Goal: Find specific page/section

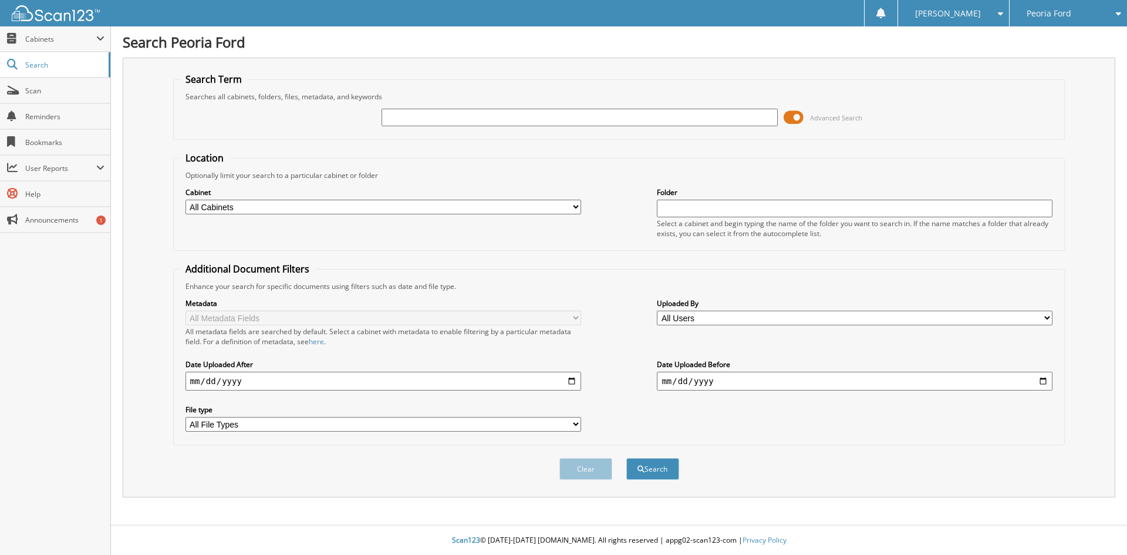
click at [475, 120] on input "text" at bounding box center [580, 118] width 396 height 18
type input "PF1364AA"
click at [653, 468] on button "Search" at bounding box center [652, 469] width 53 height 22
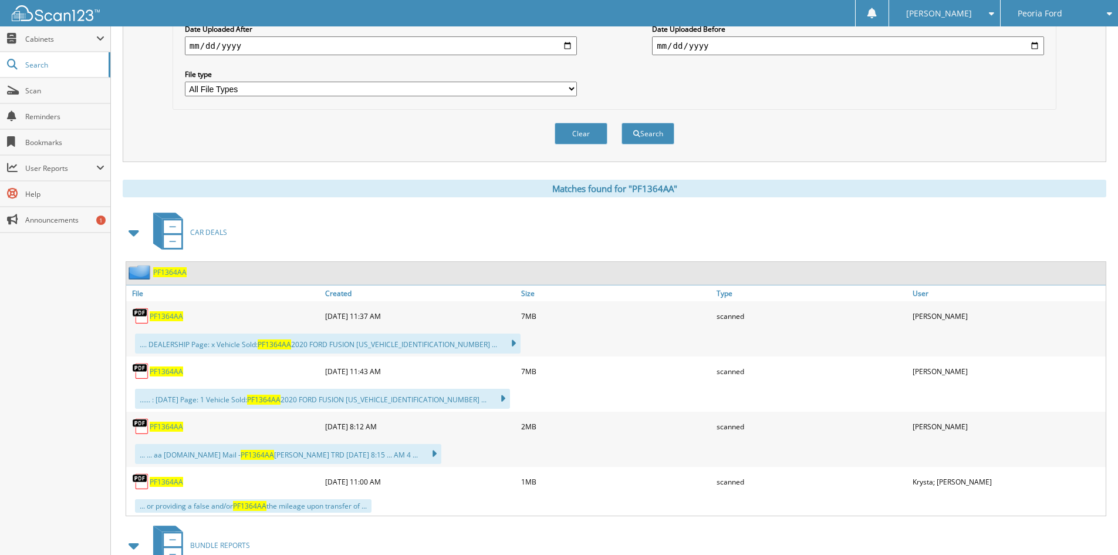
scroll to position [352, 0]
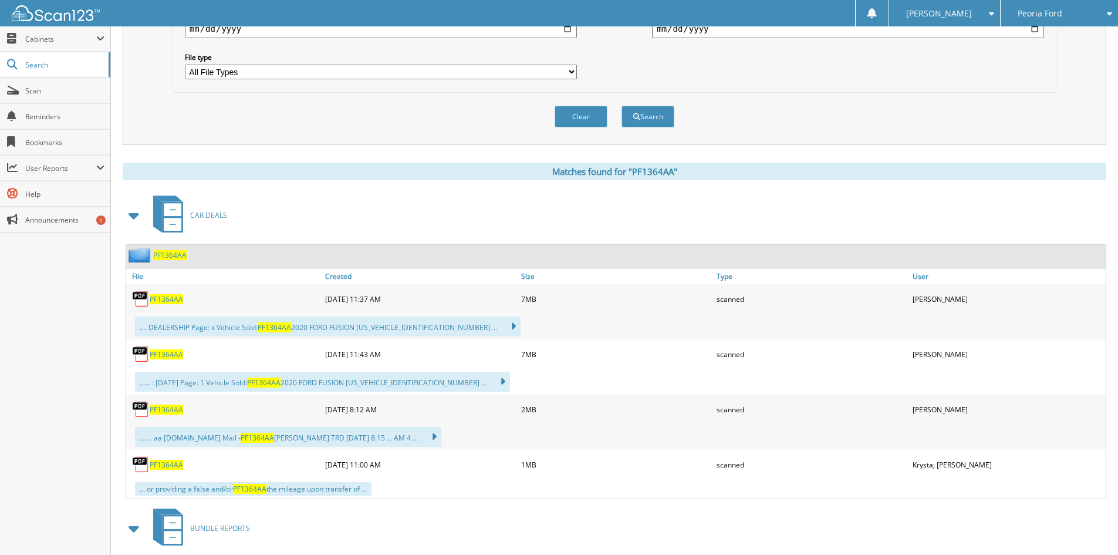
click at [167, 465] on span "PF1364AA" at bounding box center [166, 465] width 33 height 10
click at [172, 409] on span "PF1364AA" at bounding box center [166, 409] width 33 height 10
click at [174, 355] on span "PF1364AA" at bounding box center [166, 354] width 33 height 10
click at [168, 356] on span "PF1364AA" at bounding box center [166, 354] width 33 height 10
click at [168, 465] on span "PF1364AA" at bounding box center [166, 465] width 33 height 10
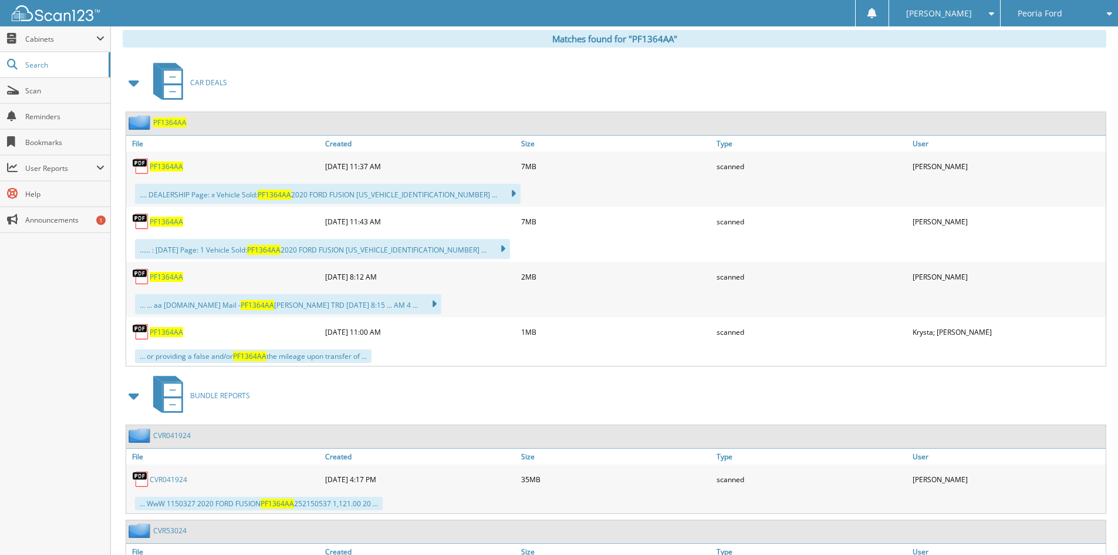
scroll to position [575, 0]
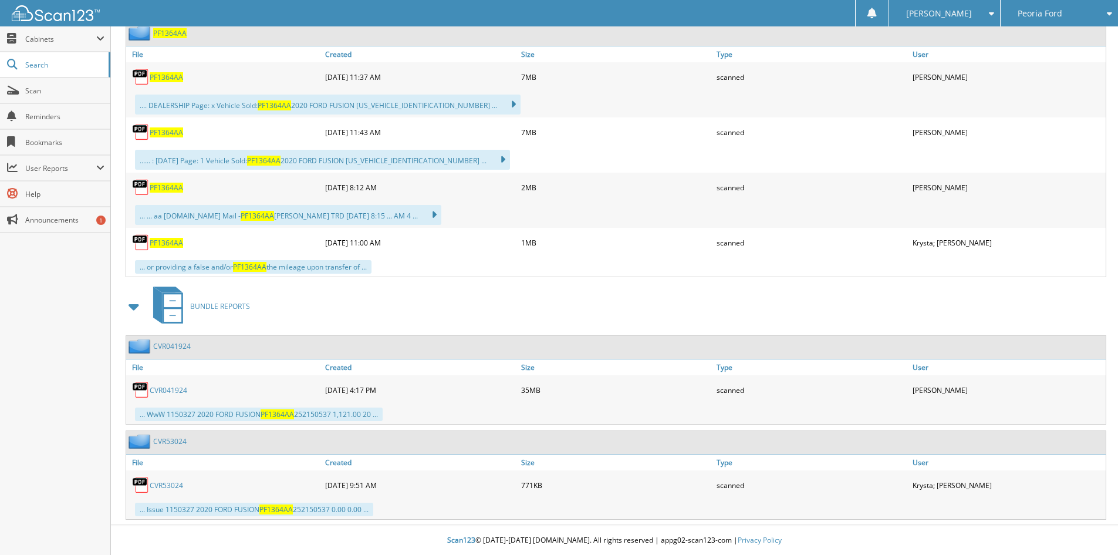
click at [173, 386] on link "CVR041924" at bounding box center [169, 390] width 38 height 10
click at [167, 391] on link "CVR041924" at bounding box center [169, 390] width 38 height 10
click at [163, 484] on link "CVR53024" at bounding box center [166, 485] width 33 height 10
